Goal: Task Accomplishment & Management: Complete application form

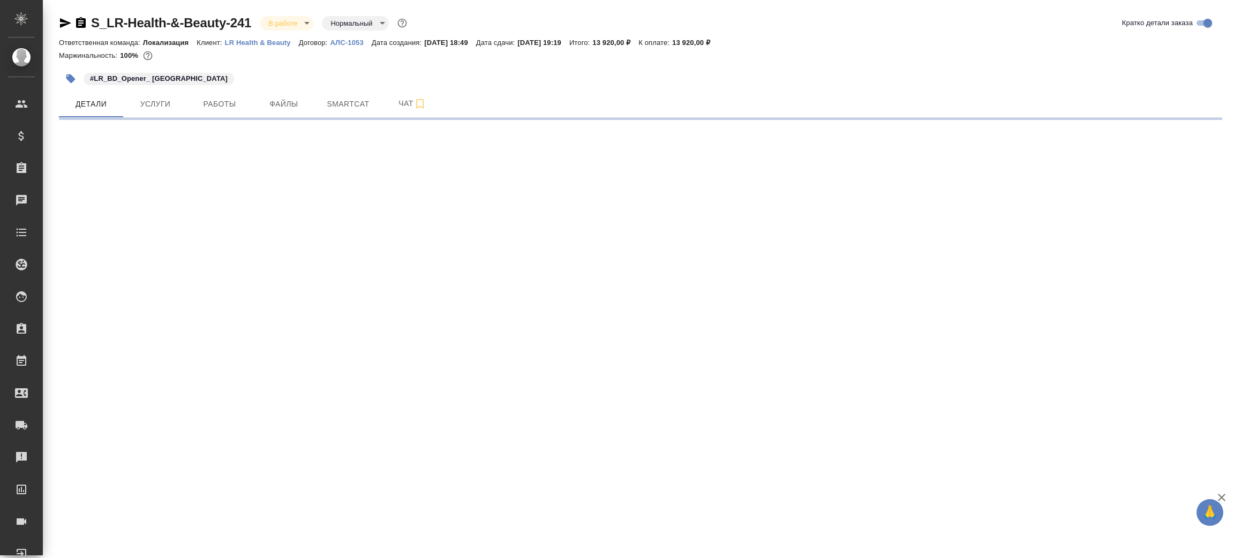
select select "RU"
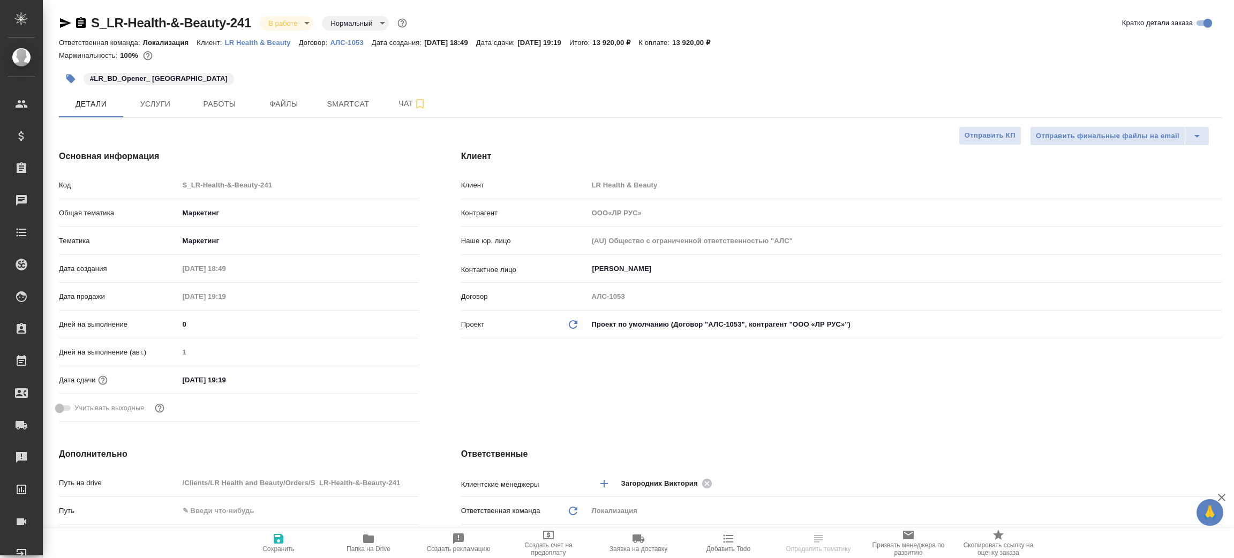
type textarea "x"
type input "[PERSON_NAME]"
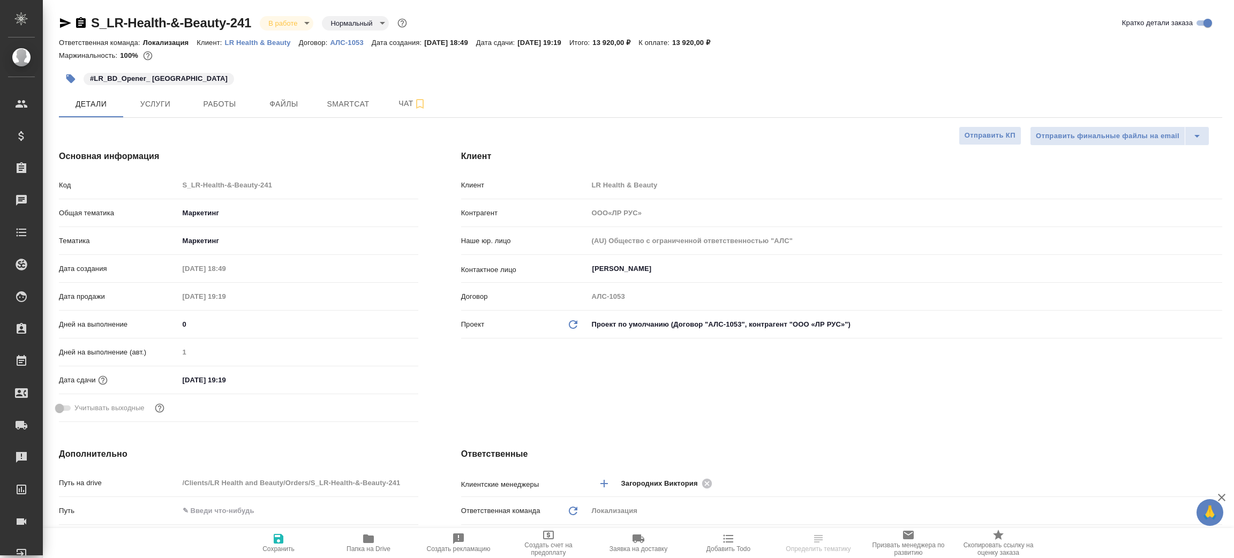
type input "ООО«ЛР РУС»"
type textarea "x"
type input "ООО«ЛР РУС»"
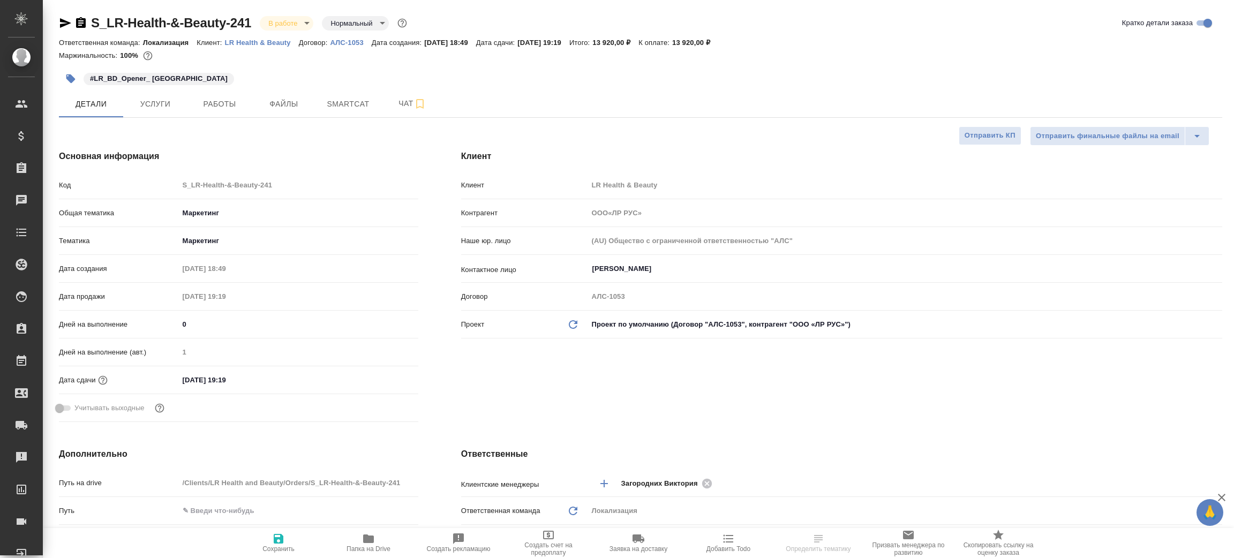
type textarea "x"
type input "ООО«ЛР РУС»"
type textarea "x"
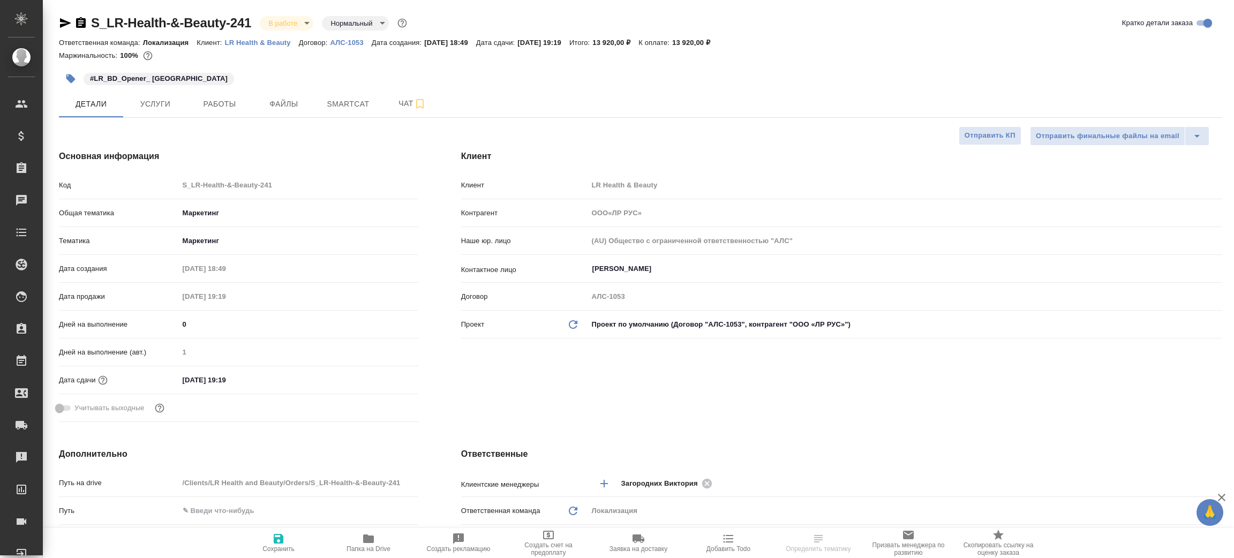
type textarea "x"
type input "ООО«ЛР РУС»"
type textarea "x"
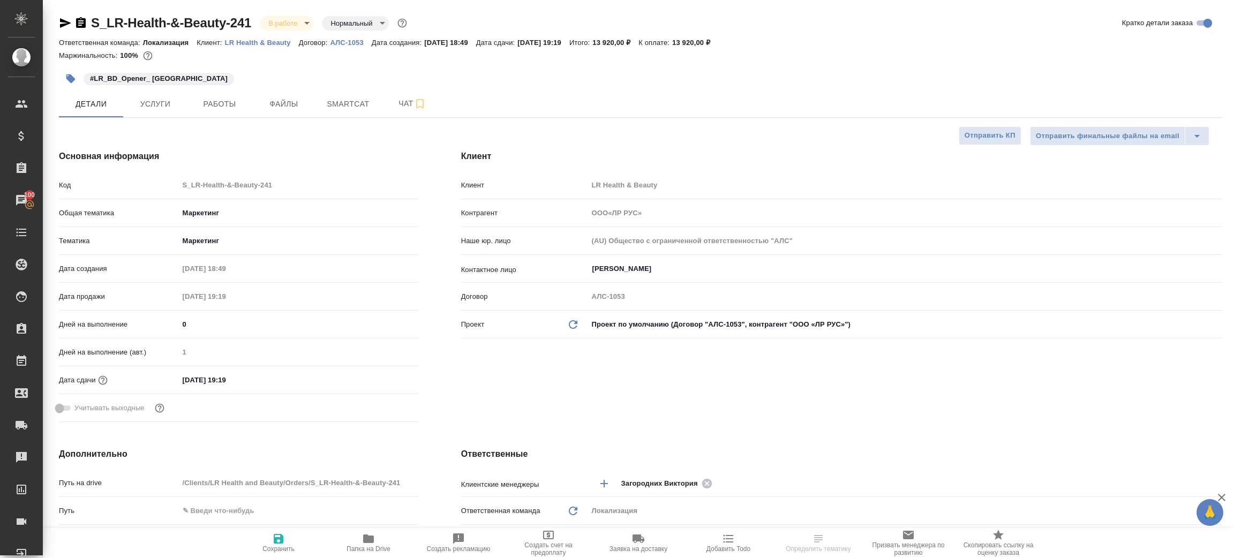
type textarea "x"
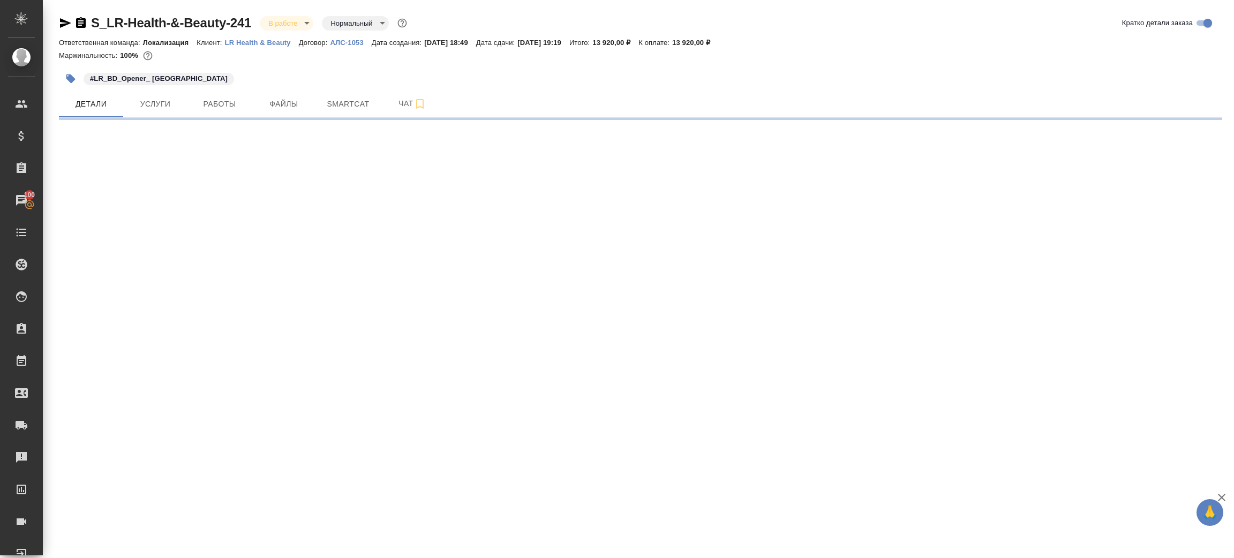
click at [367, 540] on div ".cls-1 fill:#fff; AWATERA [PERSON_NAME] Спецификации Заказы 100 Чаты Todo Проек…" at bounding box center [617, 279] width 1234 height 558
select select "RU"
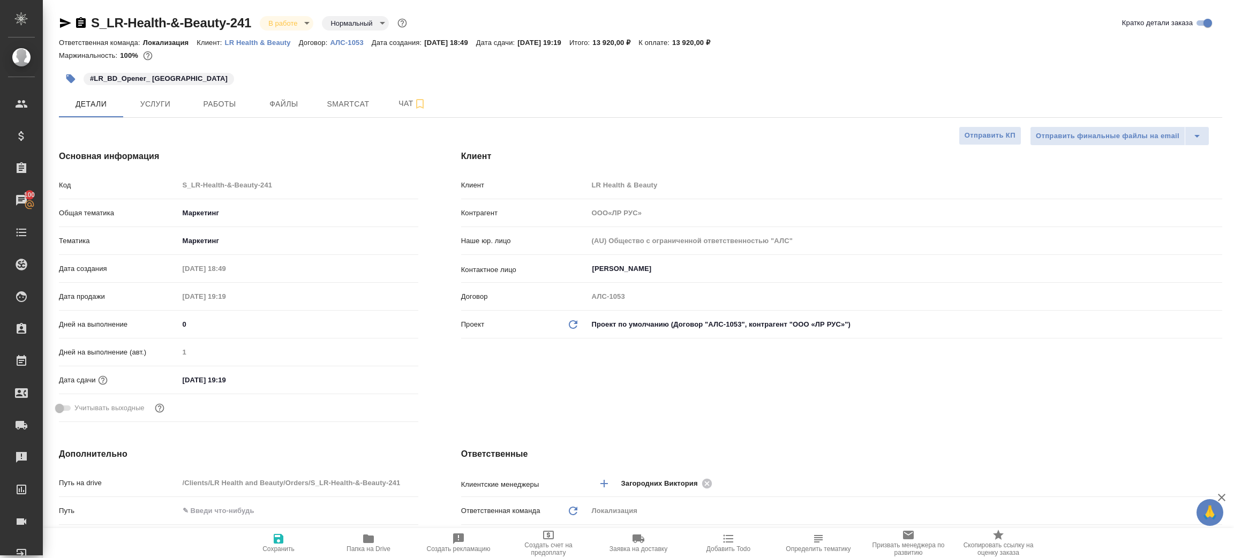
type textarea "x"
click at [369, 539] on icon "button" at bounding box center [368, 539] width 11 height 9
type input "ООО«ЛР РУС»"
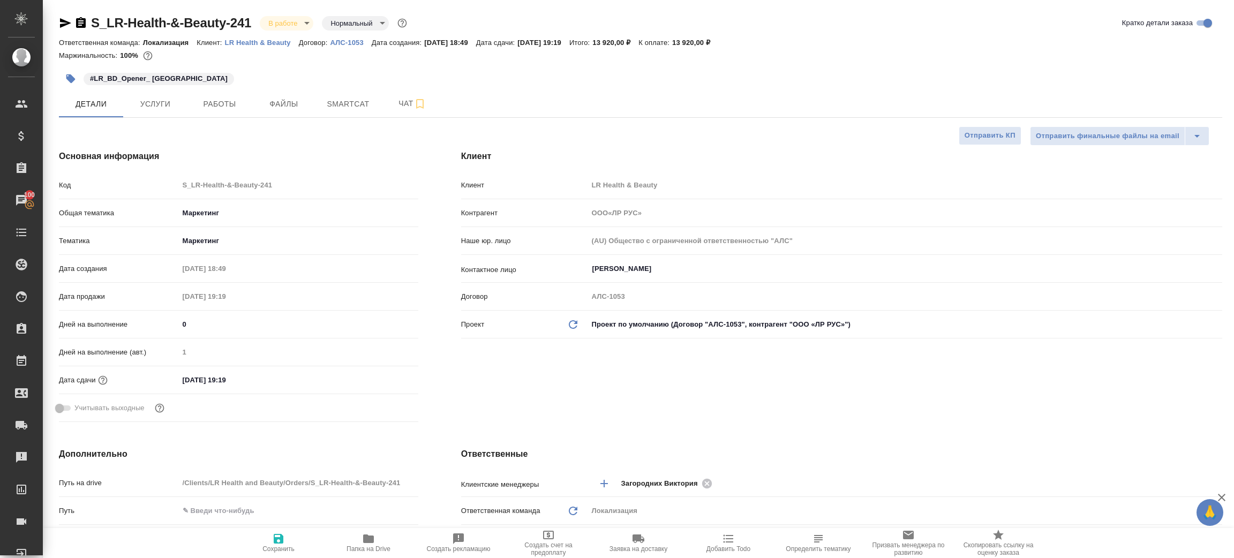
type textarea "x"
type input "ООО«ЛР РУС»"
type textarea "x"
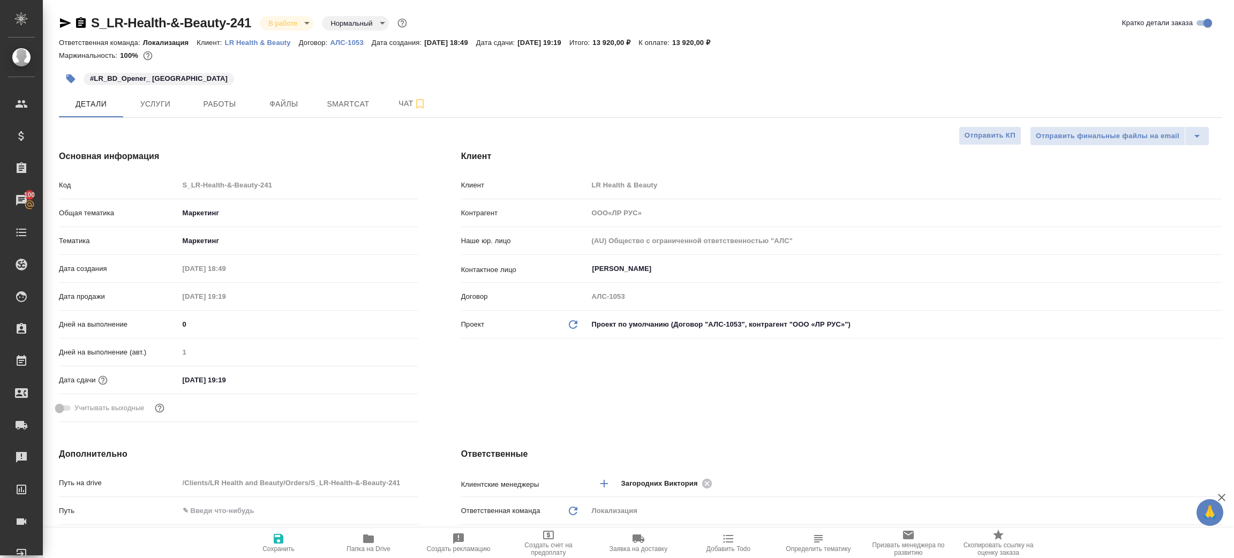
type textarea "x"
type input "ООО«ЛР РУС»"
type textarea "x"
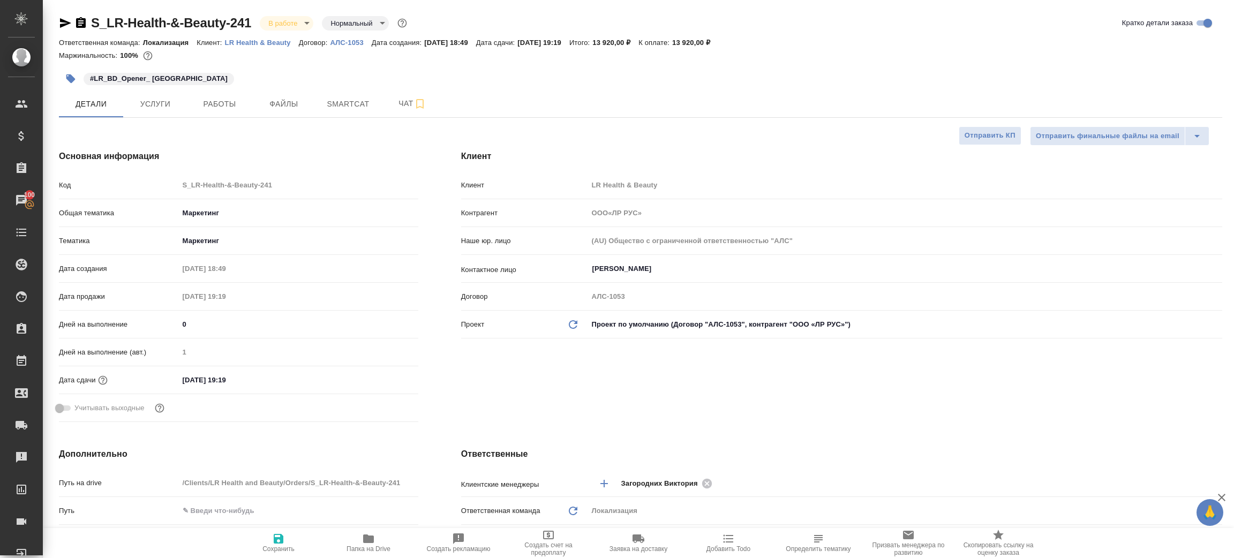
type textarea "x"
